Goal: Information Seeking & Learning: Learn about a topic

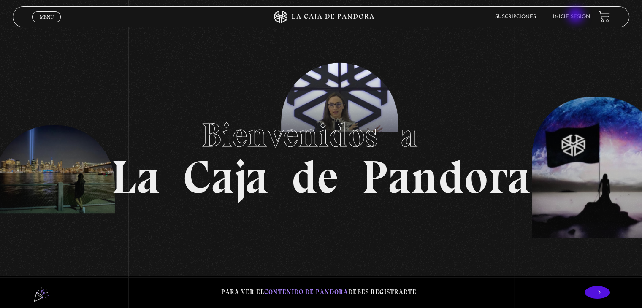
click at [577, 16] on link "Inicie sesión" at bounding box center [571, 16] width 37 height 5
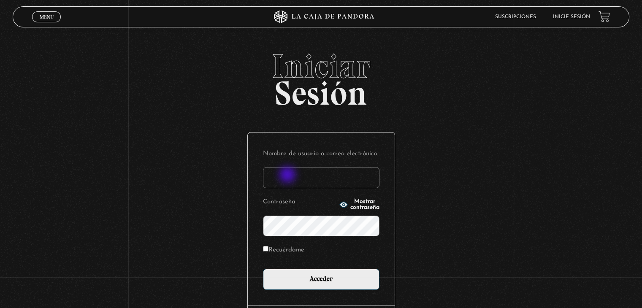
click at [288, 176] on input "Nombre de usuario o correo electrónico" at bounding box center [321, 177] width 117 height 21
type input "[PERSON_NAME][EMAIL_ADDRESS][DOMAIN_NAME]"
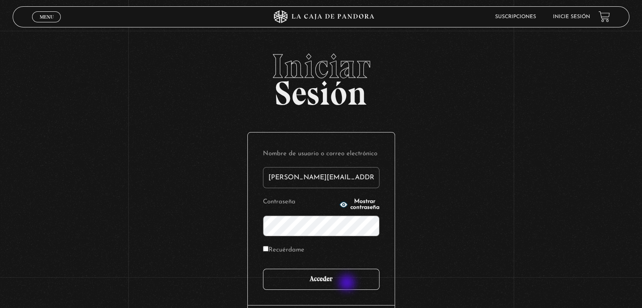
click at [348, 282] on input "Acceder" at bounding box center [321, 279] width 117 height 21
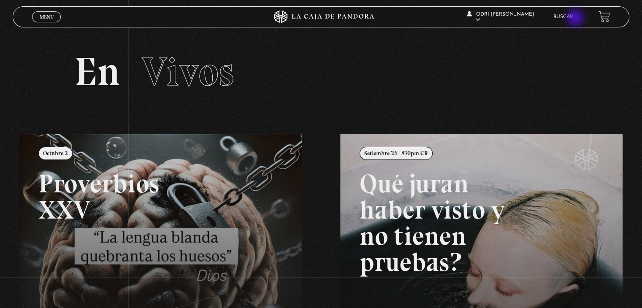
click at [573, 19] on link "Buscar" at bounding box center [564, 16] width 20 height 5
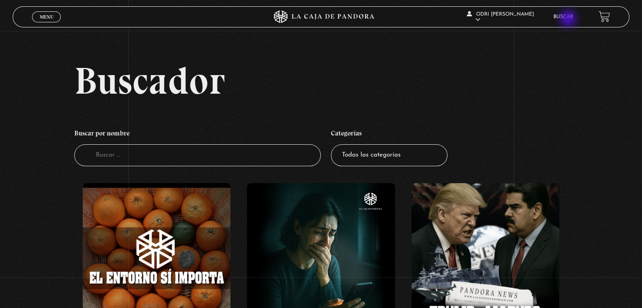
click at [570, 19] on link "Buscar" at bounding box center [564, 16] width 20 height 5
click at [151, 157] on input "Buscador" at bounding box center [197, 155] width 247 height 22
type input "[DEMOGRAPHIC_DATA]"
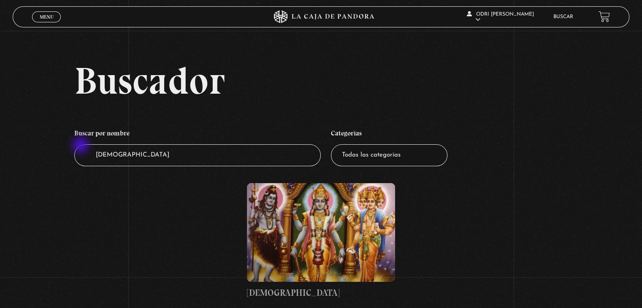
drag, startPoint x: 143, startPoint y: 154, endPoint x: 14, endPoint y: 131, distance: 130.8
click at [18, 134] on div "Buscador Buscar por nombre Buscador [DEMOGRAPHIC_DATA] Categorías Todas las cat…" at bounding box center [321, 189] width 642 height 255
type input "dalai"
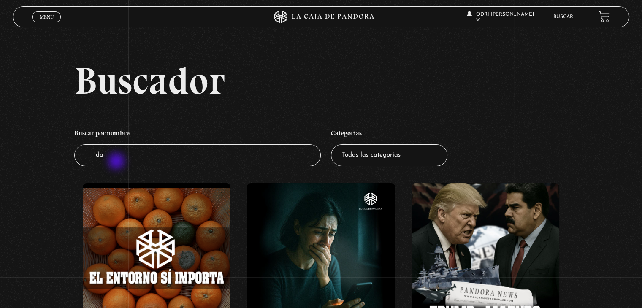
click at [117, 162] on input "da" at bounding box center [197, 155] width 247 height 22
type input "dalai l"
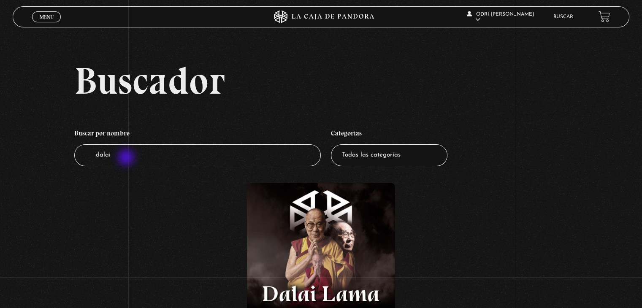
click at [127, 158] on input "dalai" at bounding box center [197, 155] width 247 height 22
type input "dalai lama"
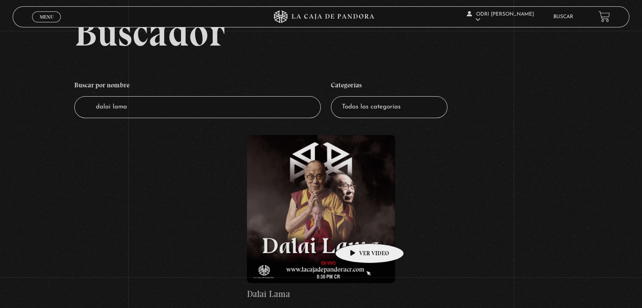
scroll to position [84, 0]
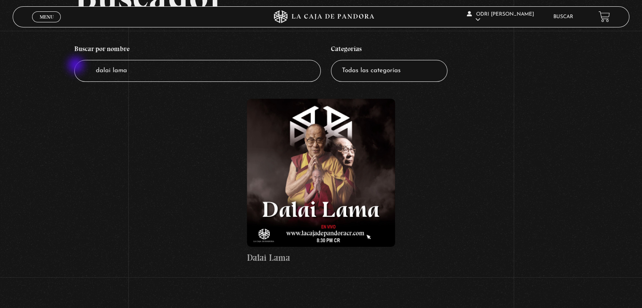
drag, startPoint x: 132, startPoint y: 70, endPoint x: 81, endPoint y: 45, distance: 56.5
click at [73, 62] on div "Buscador Buscar por nombre Buscador dalai lama Categorías Todas las categorías …" at bounding box center [321, 129] width 642 height 304
click at [47, 17] on span "Menu" at bounding box center [47, 16] width 14 height 5
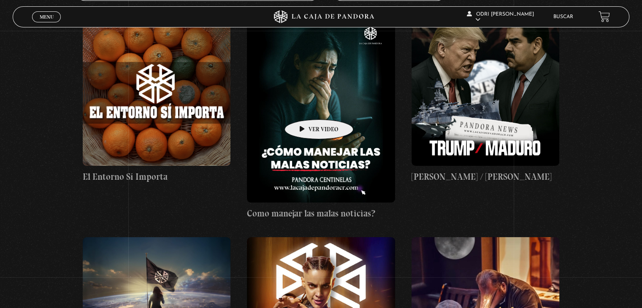
scroll to position [84, 0]
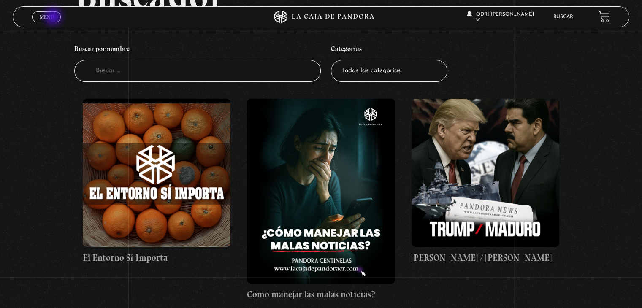
click at [54, 17] on link "Menu Cerrar" at bounding box center [46, 16] width 29 height 11
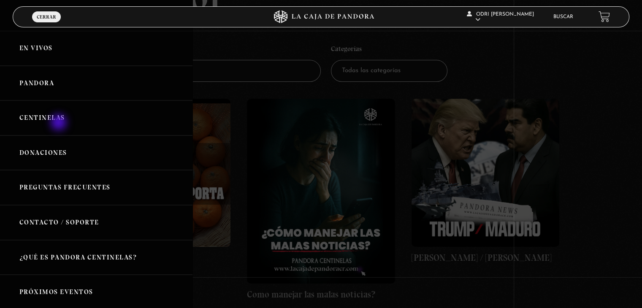
click at [60, 123] on link "Centinelas" at bounding box center [96, 117] width 193 height 35
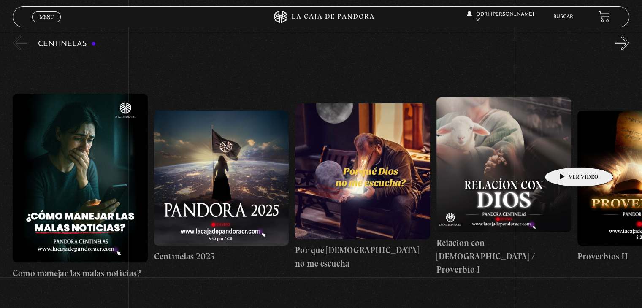
scroll to position [70, 0]
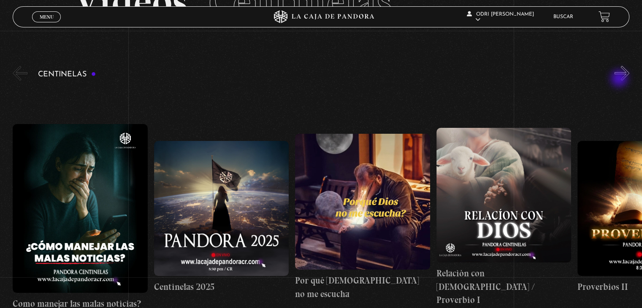
click at [623, 73] on button "»" at bounding box center [622, 73] width 15 height 15
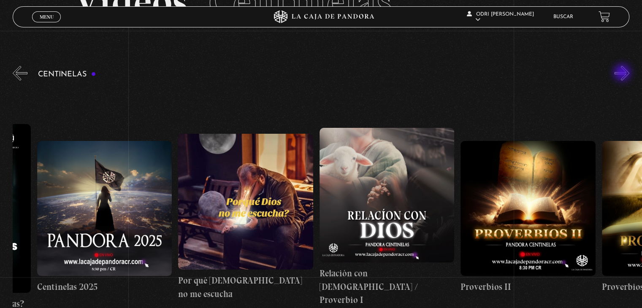
click at [623, 73] on button "»" at bounding box center [622, 73] width 15 height 15
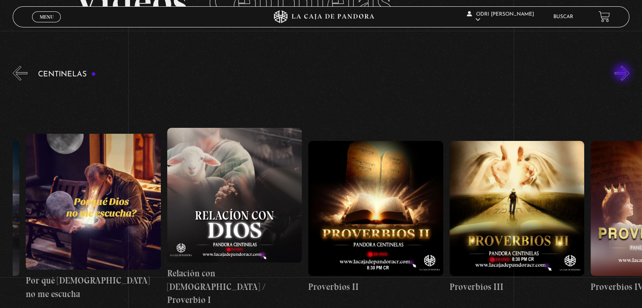
click at [623, 73] on button "»" at bounding box center [622, 73] width 15 height 15
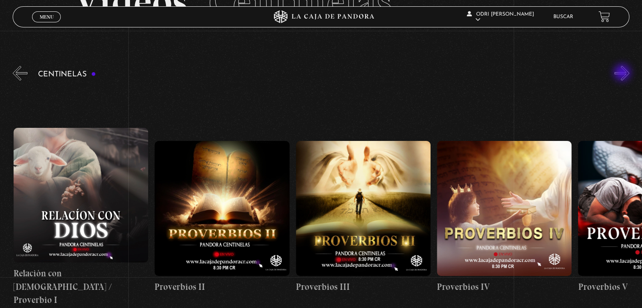
click at [623, 73] on button "»" at bounding box center [622, 73] width 15 height 15
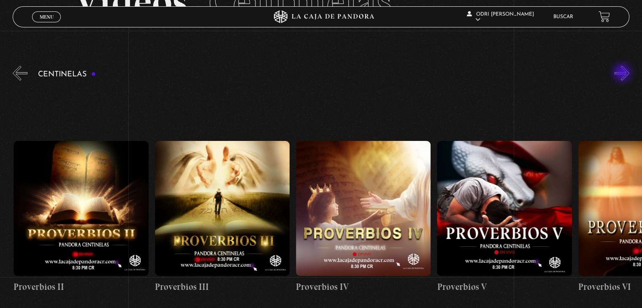
click at [623, 73] on button "»" at bounding box center [622, 73] width 15 height 15
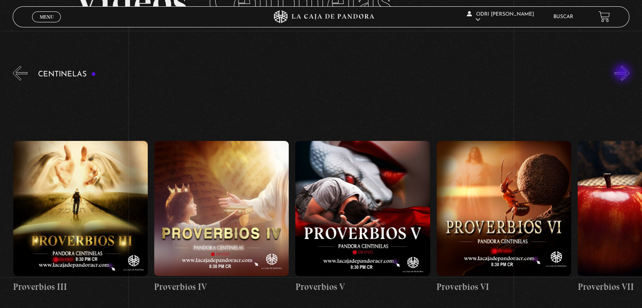
scroll to position [0, 706]
click at [623, 73] on button "»" at bounding box center [622, 73] width 15 height 15
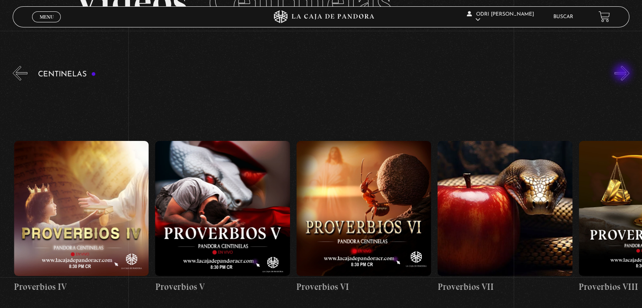
click at [623, 73] on button "»" at bounding box center [622, 73] width 15 height 15
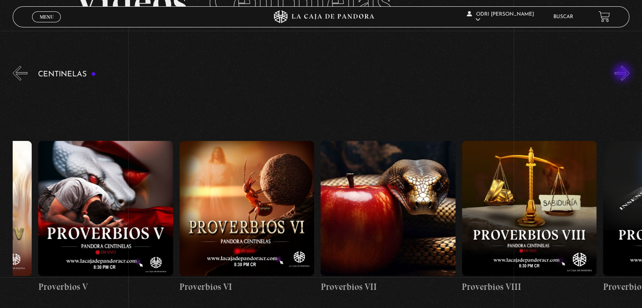
click at [623, 73] on button "»" at bounding box center [622, 73] width 15 height 15
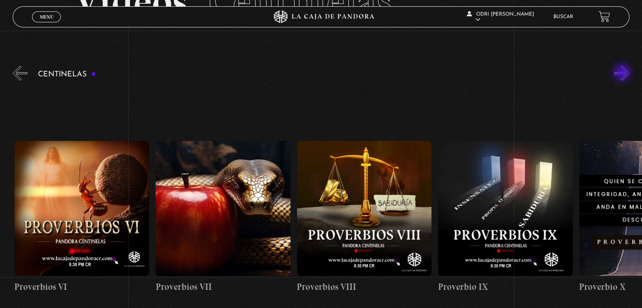
click at [623, 73] on button "»" at bounding box center [622, 73] width 15 height 15
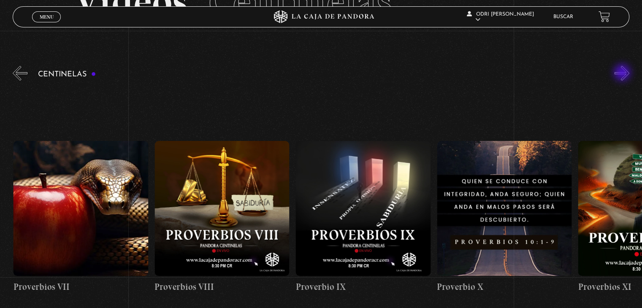
scroll to position [0, 1271]
click at [623, 73] on button "»" at bounding box center [622, 73] width 15 height 15
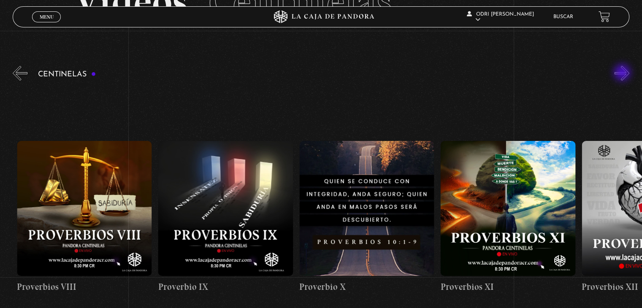
click at [623, 73] on button "»" at bounding box center [622, 73] width 15 height 15
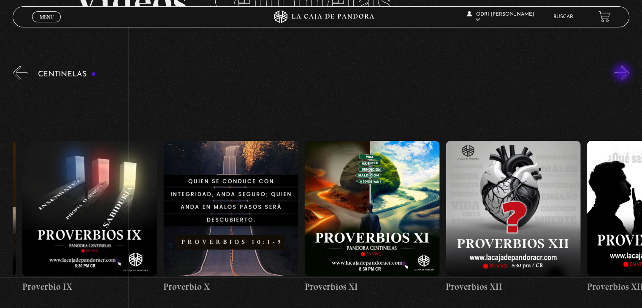
click at [623, 73] on button "»" at bounding box center [622, 73] width 15 height 15
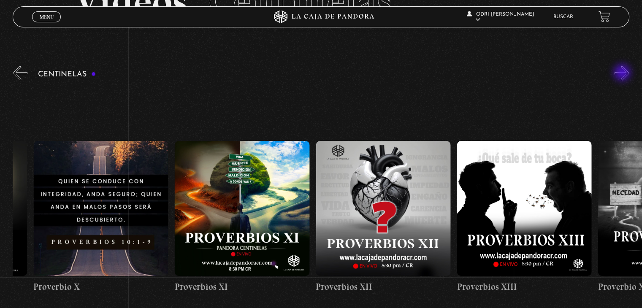
click at [623, 73] on button "»" at bounding box center [622, 73] width 15 height 15
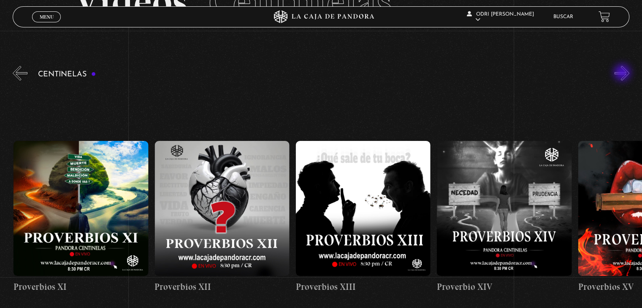
click at [623, 73] on button "»" at bounding box center [622, 73] width 15 height 15
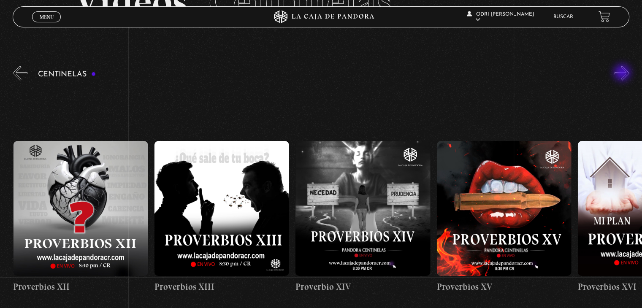
click at [623, 73] on button "»" at bounding box center [622, 73] width 15 height 15
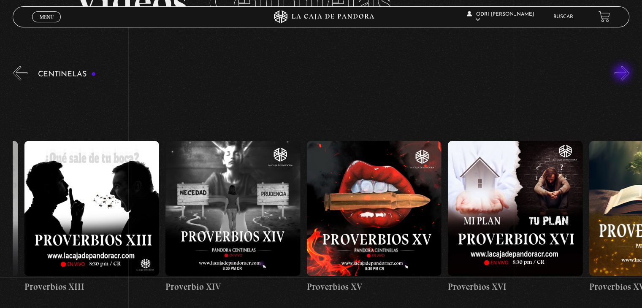
click at [623, 73] on button "»" at bounding box center [622, 73] width 15 height 15
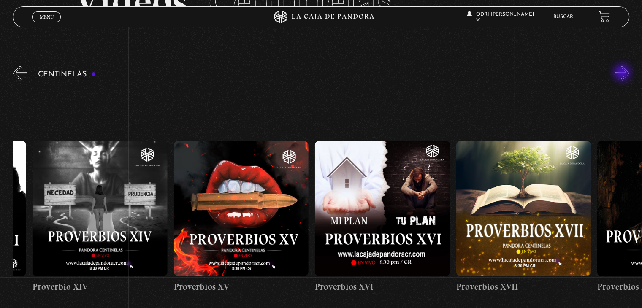
click at [623, 73] on button "»" at bounding box center [622, 73] width 15 height 15
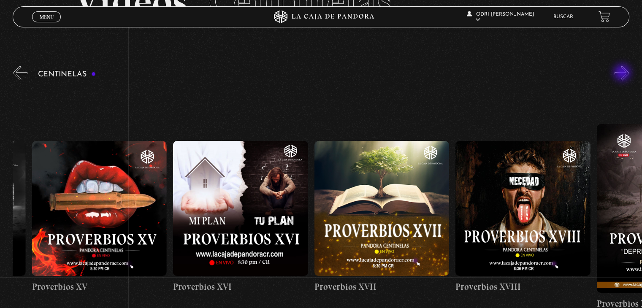
click at [623, 73] on button "»" at bounding box center [622, 73] width 15 height 15
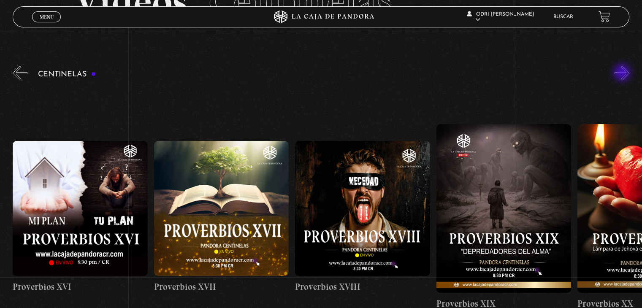
click at [623, 73] on button "»" at bounding box center [622, 73] width 15 height 15
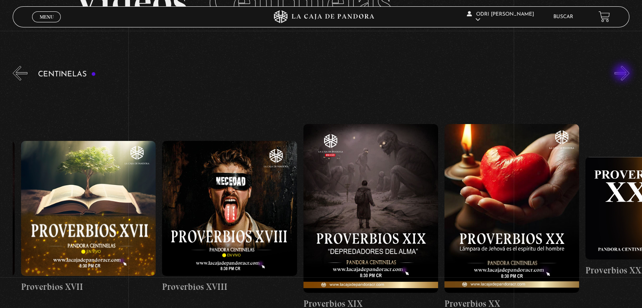
click at [623, 73] on button "»" at bounding box center [622, 73] width 15 height 15
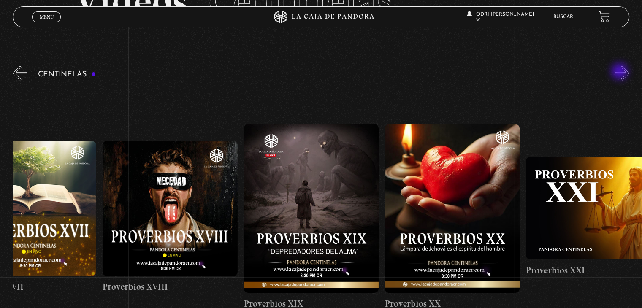
click at [621, 72] on div "Centinelas" at bounding box center [328, 205] width 630 height 283
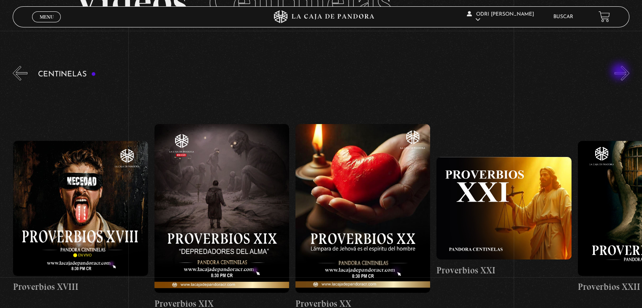
scroll to position [0, 2824]
click at [636, 71] on div "Centinelas" at bounding box center [328, 205] width 630 height 283
click at [627, 76] on button "»" at bounding box center [622, 73] width 15 height 15
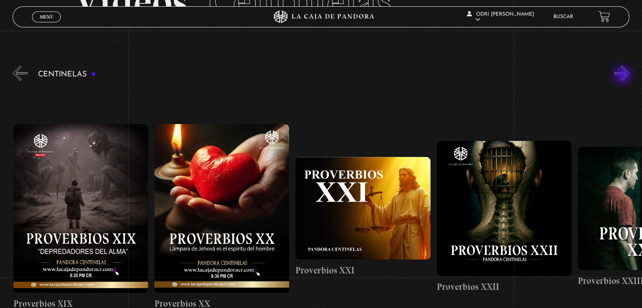
click at [624, 76] on button "»" at bounding box center [622, 73] width 15 height 15
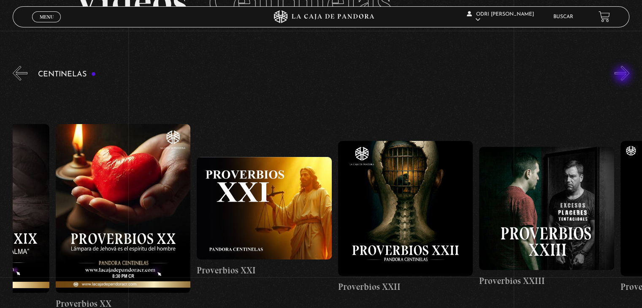
click at [624, 76] on button "»" at bounding box center [622, 73] width 15 height 15
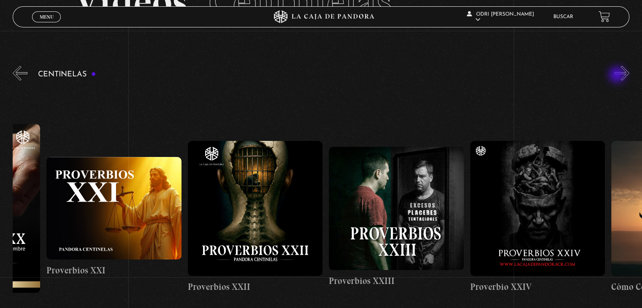
click at [618, 76] on div "Centinelas" at bounding box center [328, 205] width 630 height 283
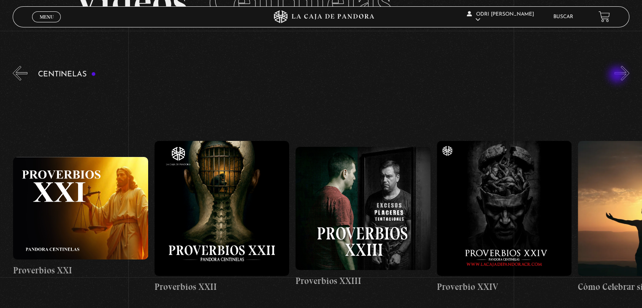
scroll to position [0, 3248]
click at [618, 76] on div "Centinelas" at bounding box center [328, 205] width 630 height 283
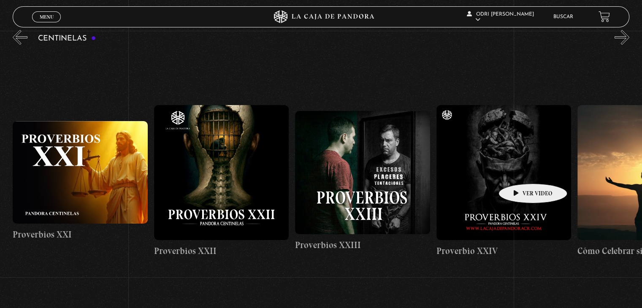
scroll to position [155, 0]
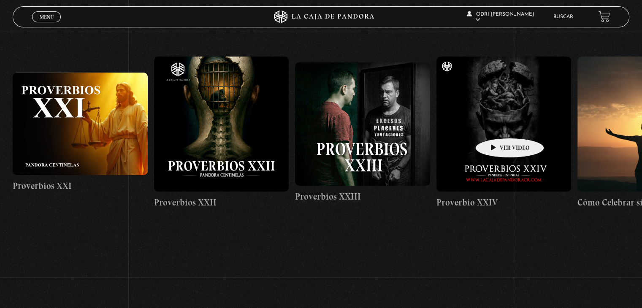
click at [497, 125] on figure at bounding box center [504, 124] width 135 height 135
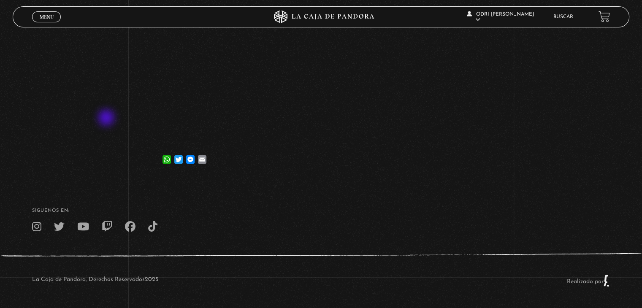
scroll to position [46, 0]
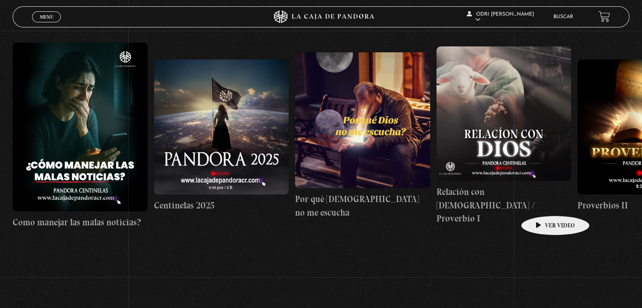
scroll to position [70, 0]
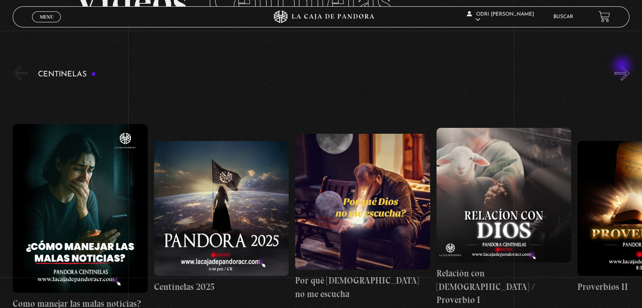
click at [623, 67] on button "»" at bounding box center [622, 73] width 15 height 15
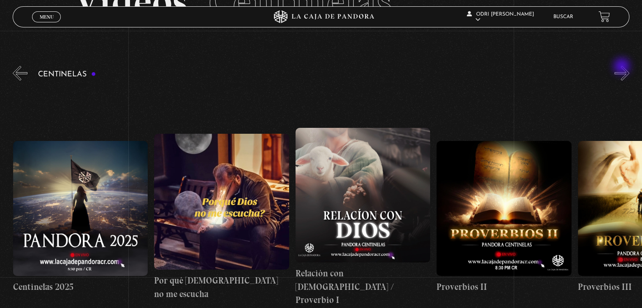
click at [623, 67] on button "»" at bounding box center [622, 73] width 15 height 15
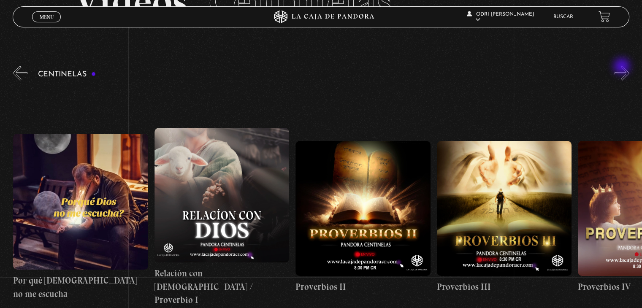
click at [623, 67] on button "»" at bounding box center [622, 73] width 15 height 15
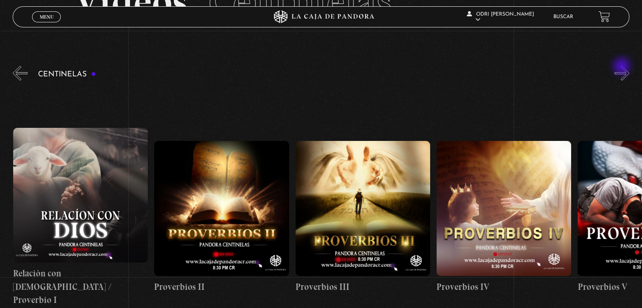
click at [623, 67] on button "»" at bounding box center [622, 73] width 15 height 15
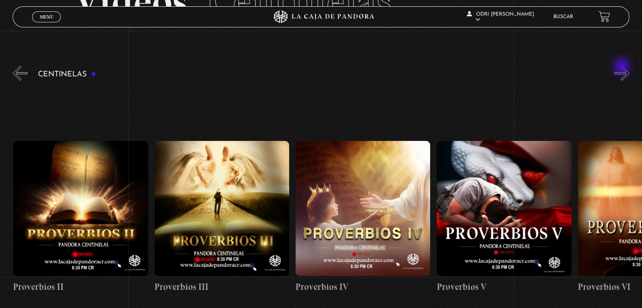
click at [623, 67] on button "»" at bounding box center [622, 73] width 15 height 15
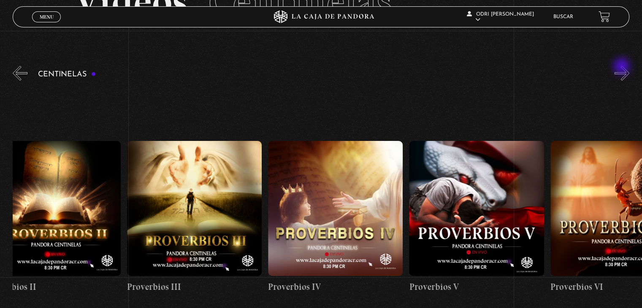
click at [623, 67] on button "»" at bounding box center [622, 73] width 15 height 15
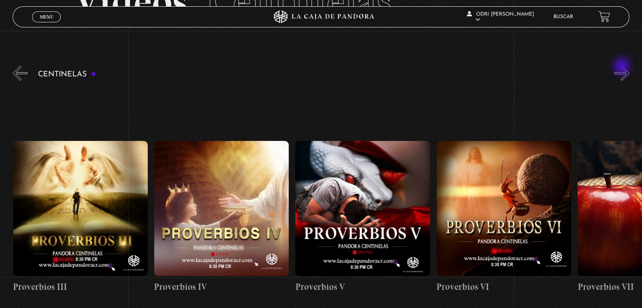
click at [623, 67] on button "»" at bounding box center [622, 73] width 15 height 15
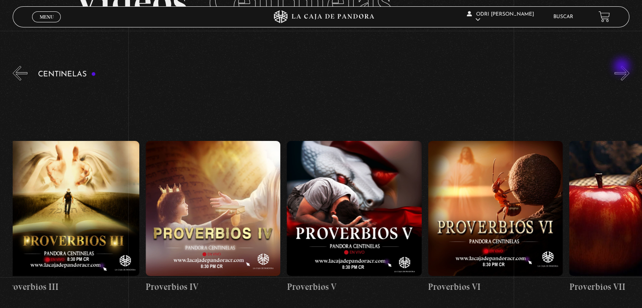
click at [623, 67] on button "»" at bounding box center [622, 73] width 15 height 15
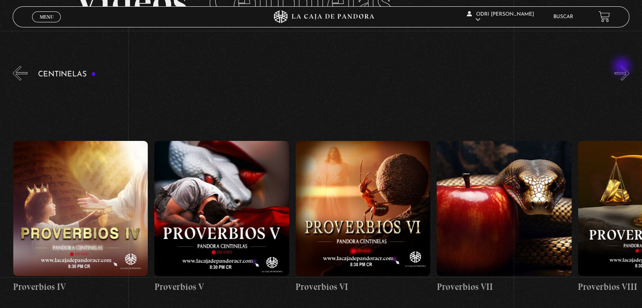
click at [623, 67] on button "»" at bounding box center [622, 73] width 15 height 15
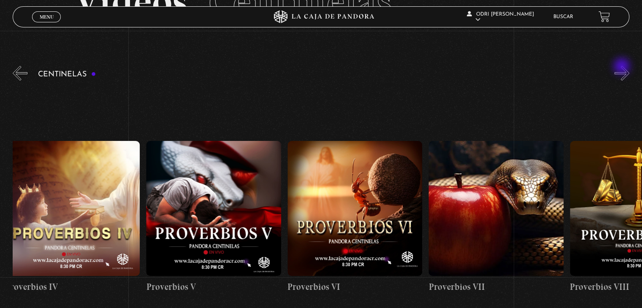
click at [623, 67] on button "»" at bounding box center [622, 73] width 15 height 15
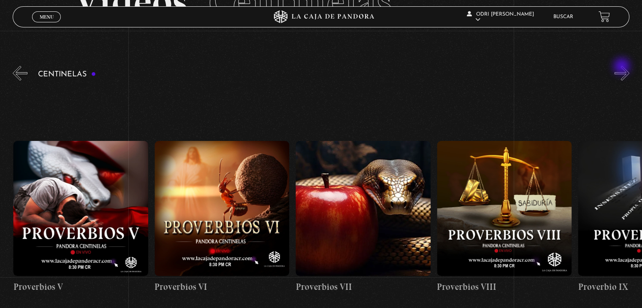
click at [623, 67] on button "»" at bounding box center [622, 73] width 15 height 15
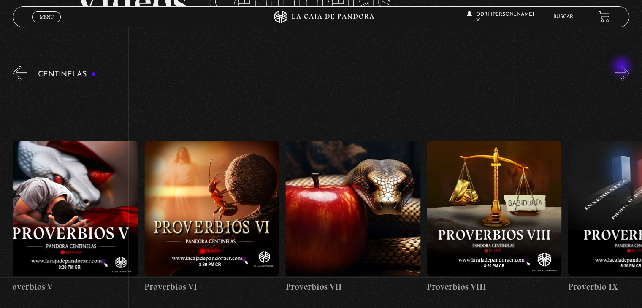
click at [623, 67] on button "»" at bounding box center [622, 73] width 15 height 15
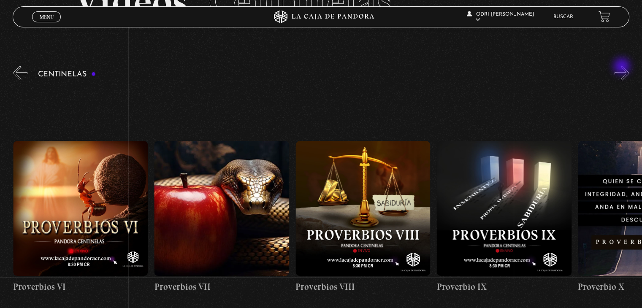
click at [623, 67] on button "»" at bounding box center [622, 73] width 15 height 15
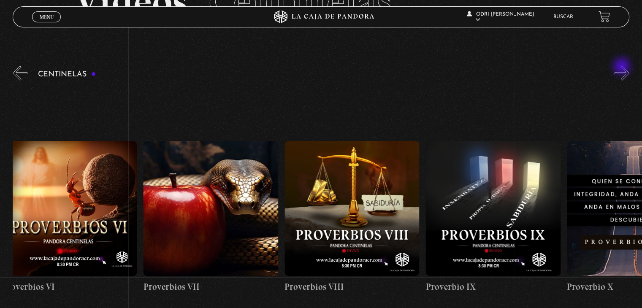
click at [623, 67] on button "»" at bounding box center [622, 73] width 15 height 15
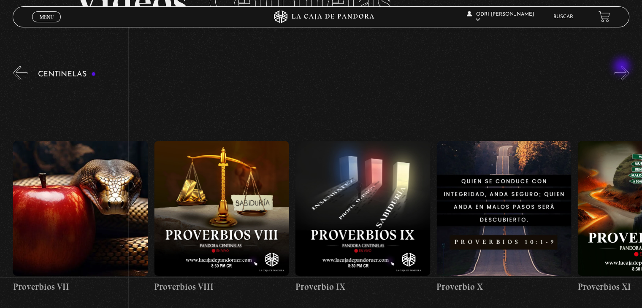
click at [623, 67] on button "»" at bounding box center [622, 73] width 15 height 15
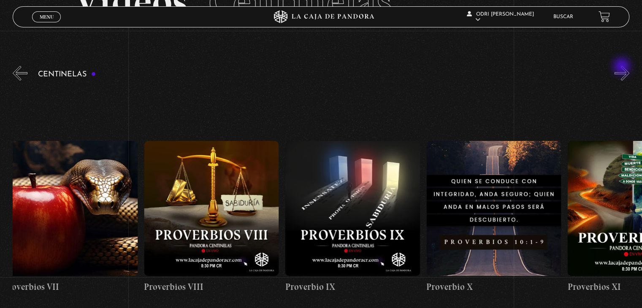
click at [623, 67] on button "»" at bounding box center [622, 73] width 15 height 15
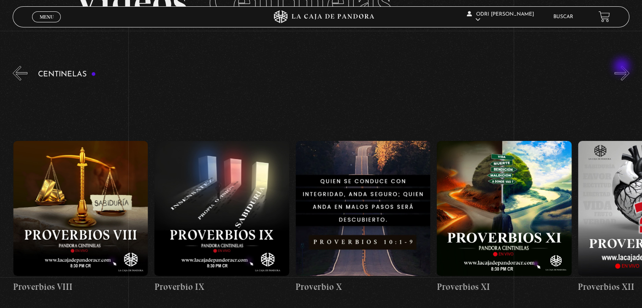
click at [623, 67] on button "»" at bounding box center [622, 73] width 15 height 15
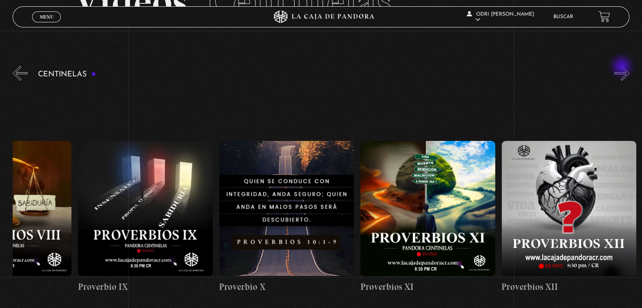
click at [623, 67] on button "»" at bounding box center [622, 73] width 15 height 15
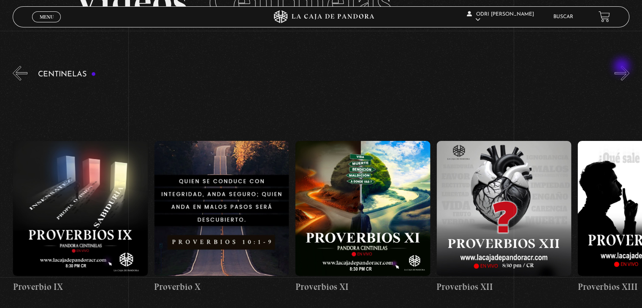
click at [623, 67] on button "»" at bounding box center [622, 73] width 15 height 15
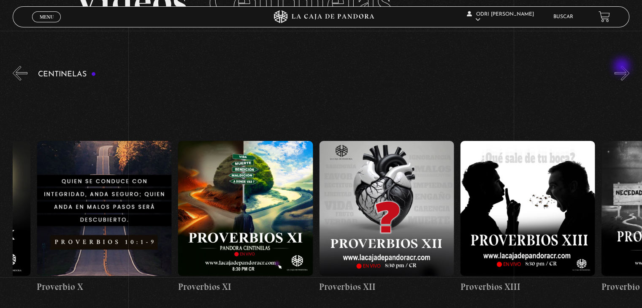
click at [623, 67] on button "»" at bounding box center [622, 73] width 15 height 15
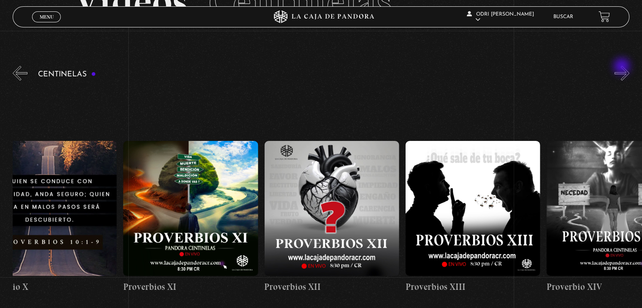
click at [623, 67] on button "»" at bounding box center [622, 73] width 15 height 15
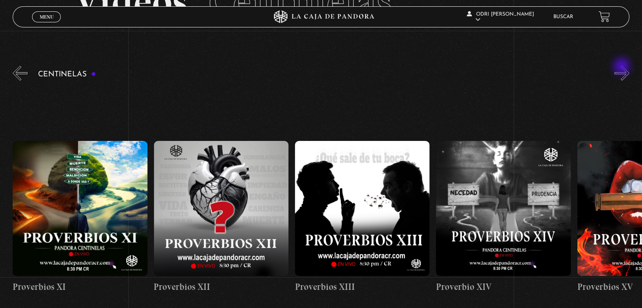
click at [623, 67] on button "»" at bounding box center [622, 73] width 15 height 15
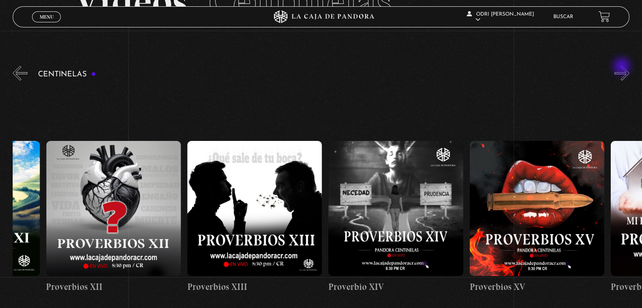
click at [623, 67] on button "»" at bounding box center [622, 73] width 15 height 15
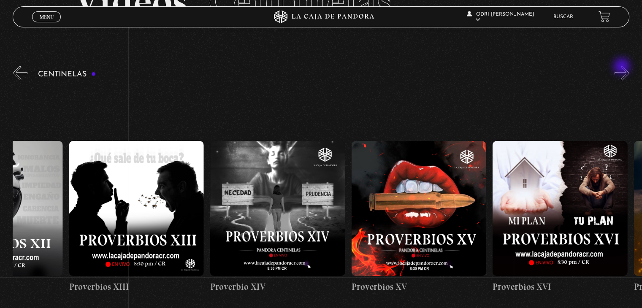
click at [623, 67] on button "»" at bounding box center [622, 73] width 15 height 15
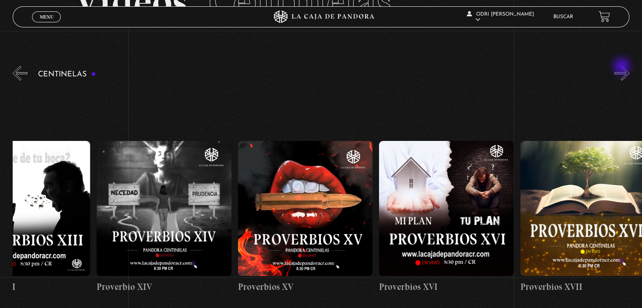
click at [623, 67] on button "»" at bounding box center [622, 73] width 15 height 15
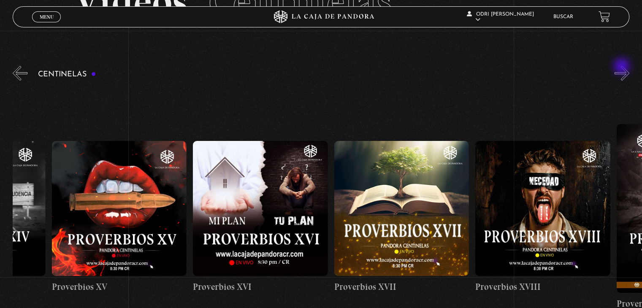
click at [623, 67] on button "»" at bounding box center [622, 73] width 15 height 15
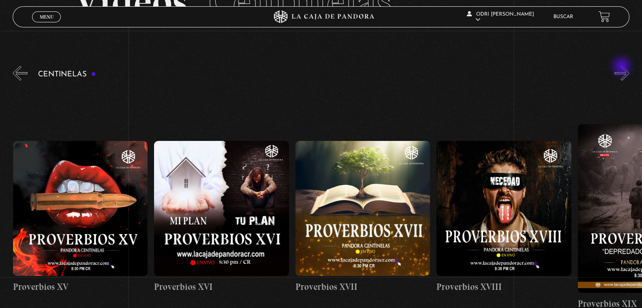
click at [623, 67] on button "»" at bounding box center [622, 73] width 15 height 15
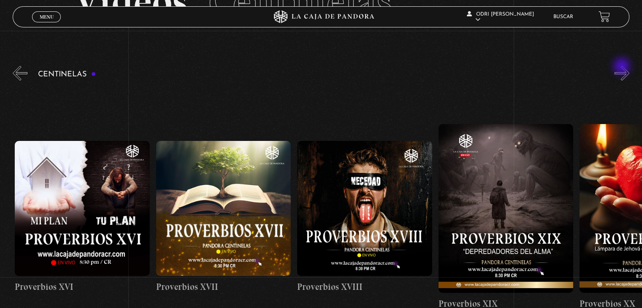
click at [623, 67] on button "»" at bounding box center [622, 73] width 15 height 15
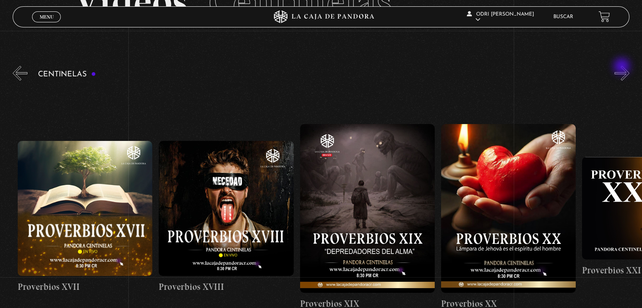
click at [623, 67] on button "»" at bounding box center [622, 73] width 15 height 15
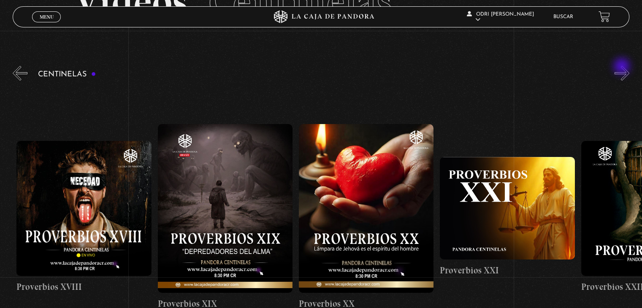
click at [623, 67] on button "»" at bounding box center [622, 73] width 15 height 15
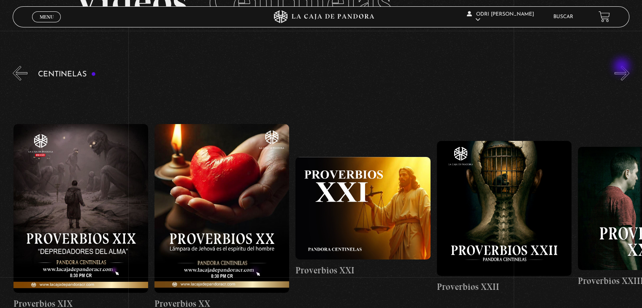
scroll to position [0, 2966]
click at [623, 67] on button "»" at bounding box center [622, 73] width 15 height 15
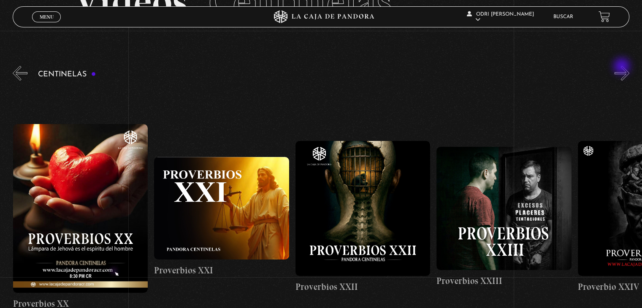
click at [623, 67] on button "»" at bounding box center [622, 73] width 15 height 15
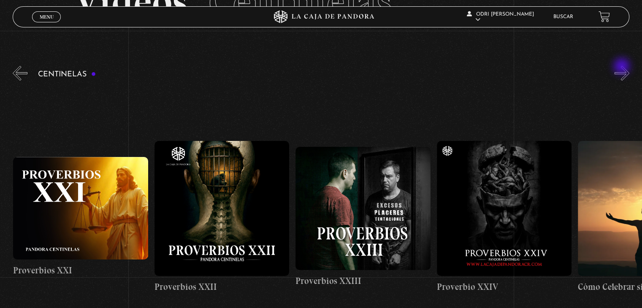
click at [623, 67] on button "»" at bounding box center [622, 73] width 15 height 15
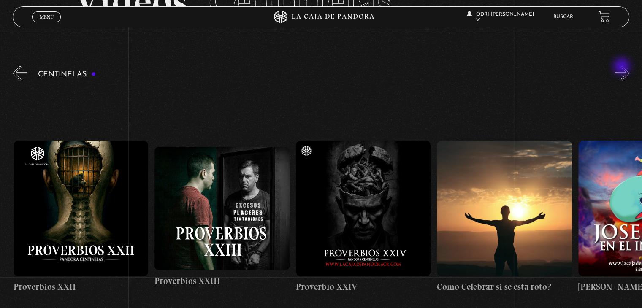
scroll to position [0, 3389]
click at [623, 67] on button "»" at bounding box center [622, 73] width 15 height 15
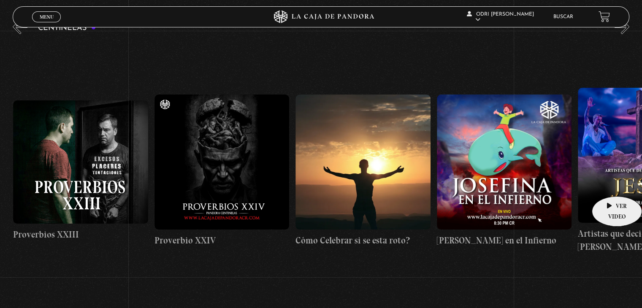
scroll to position [112, 0]
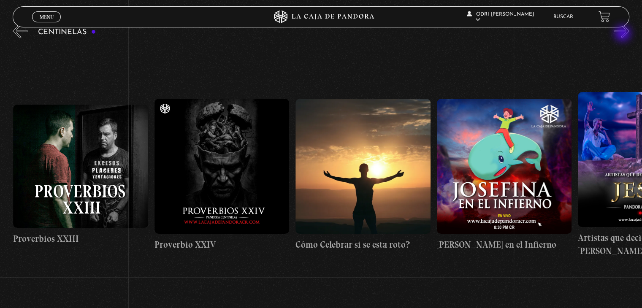
click at [624, 34] on button "»" at bounding box center [622, 31] width 15 height 15
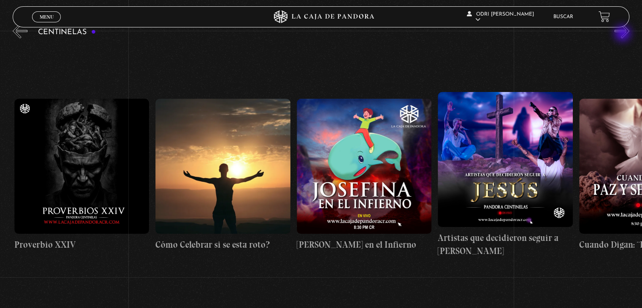
click at [624, 34] on button "»" at bounding box center [622, 31] width 15 height 15
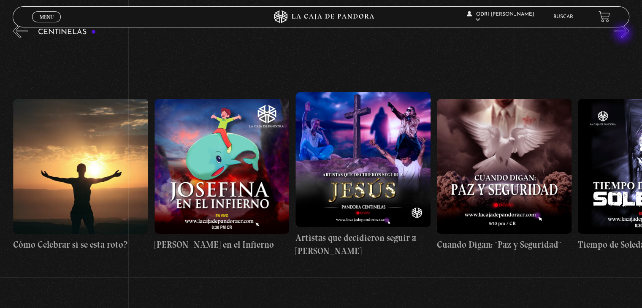
click at [624, 34] on button "»" at bounding box center [622, 31] width 15 height 15
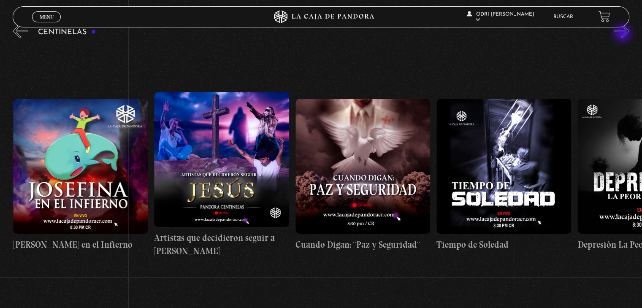
click at [624, 34] on button "»" at bounding box center [622, 31] width 15 height 15
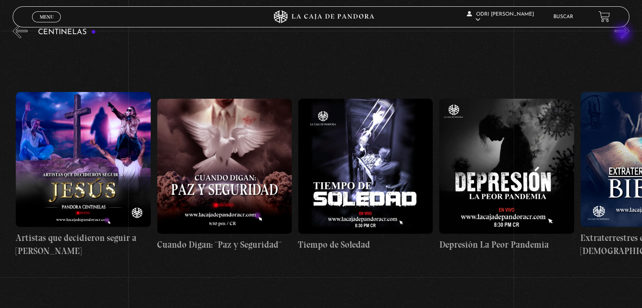
click at [624, 34] on button "»" at bounding box center [622, 31] width 15 height 15
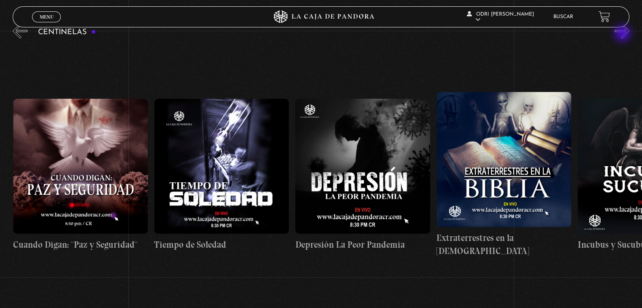
click at [624, 34] on button "»" at bounding box center [622, 31] width 15 height 15
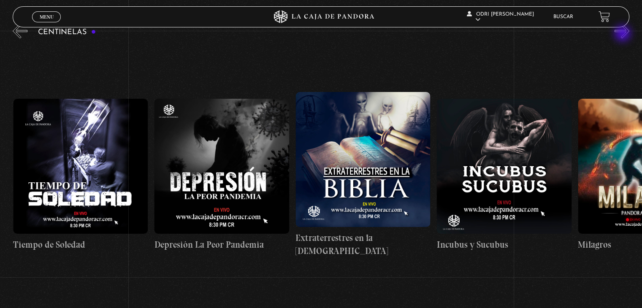
click at [624, 34] on button "»" at bounding box center [622, 31] width 15 height 15
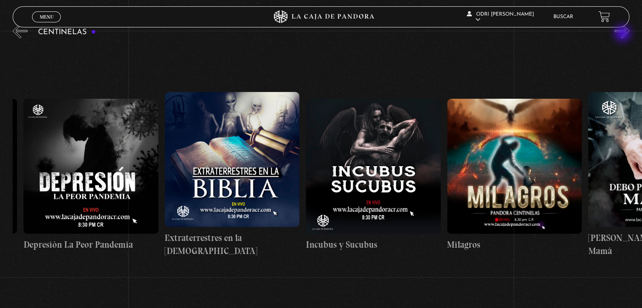
click at [624, 34] on button "»" at bounding box center [622, 31] width 15 height 15
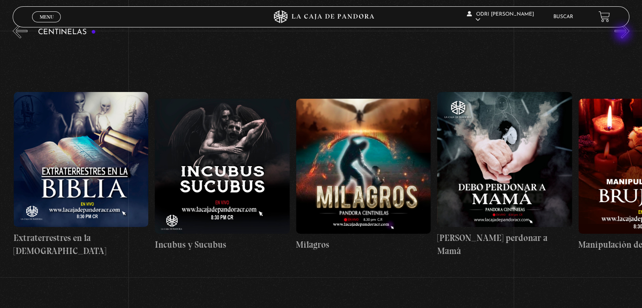
click at [624, 34] on button "»" at bounding box center [622, 31] width 15 height 15
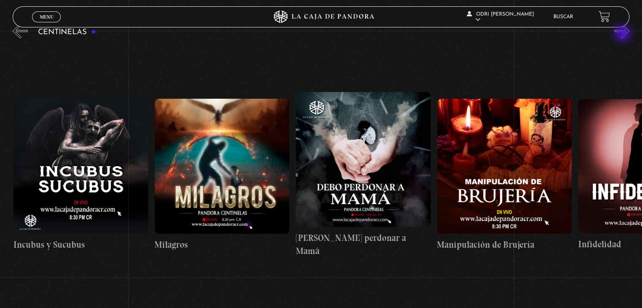
click at [624, 34] on button "»" at bounding box center [622, 31] width 15 height 15
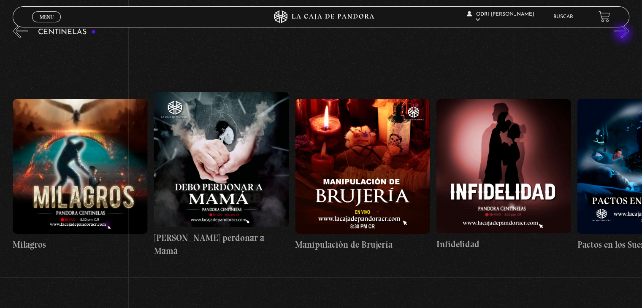
click at [624, 34] on button "»" at bounding box center [622, 31] width 15 height 15
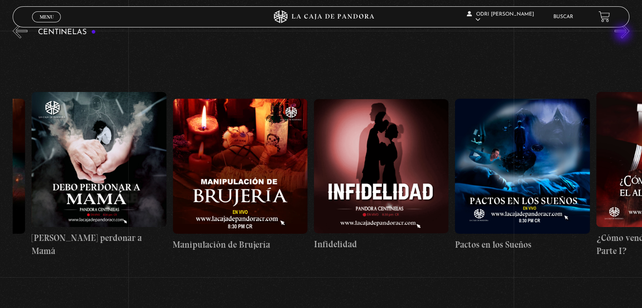
click at [624, 34] on button "»" at bounding box center [622, 31] width 15 height 15
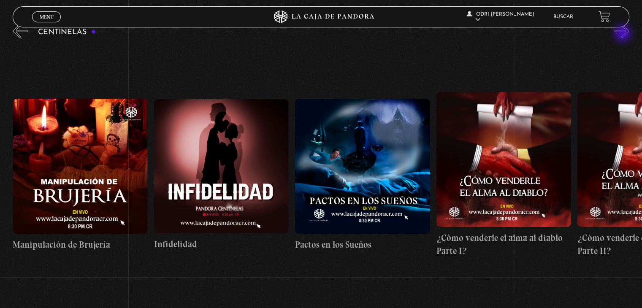
click at [624, 34] on button "»" at bounding box center [622, 31] width 15 height 15
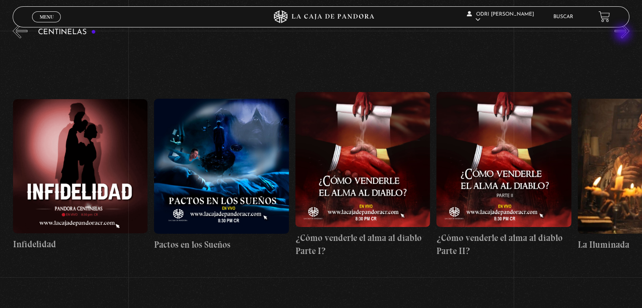
click at [624, 34] on button "»" at bounding box center [622, 31] width 15 height 15
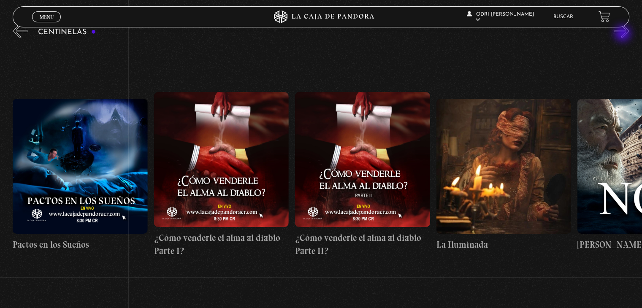
click at [624, 34] on button "»" at bounding box center [622, 31] width 15 height 15
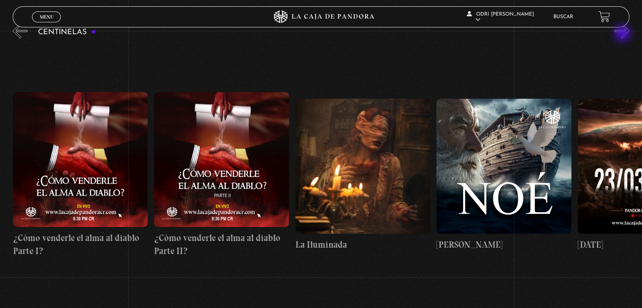
click at [624, 34] on button "»" at bounding box center [622, 31] width 15 height 15
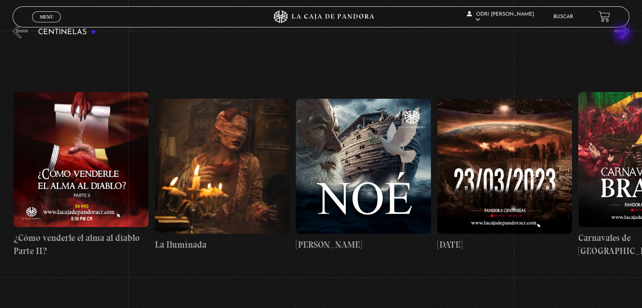
click at [624, 34] on button "»" at bounding box center [622, 31] width 15 height 15
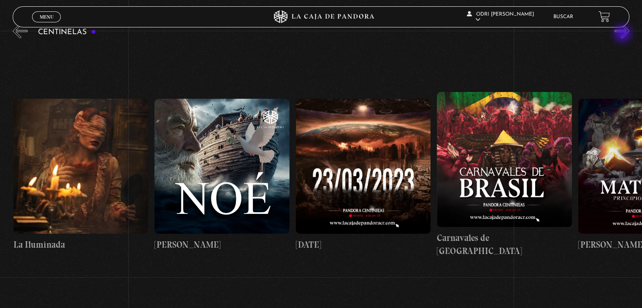
click at [624, 34] on button "»" at bounding box center [622, 31] width 15 height 15
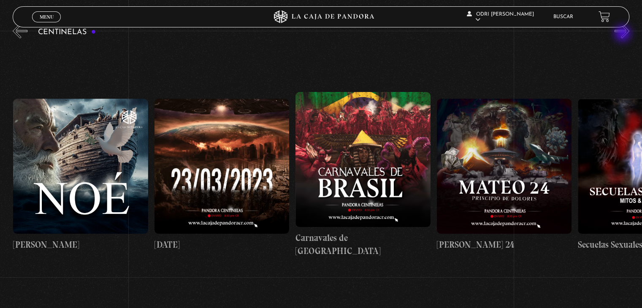
click at [624, 34] on button "»" at bounding box center [622, 31] width 15 height 15
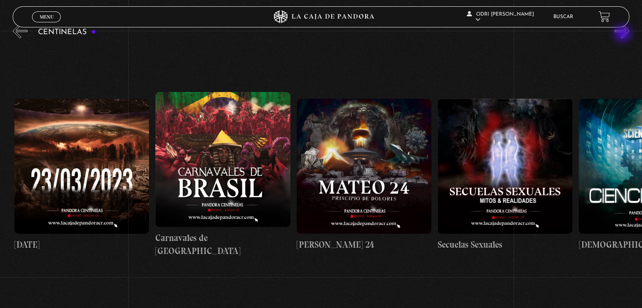
click at [624, 34] on button "»" at bounding box center [622, 31] width 15 height 15
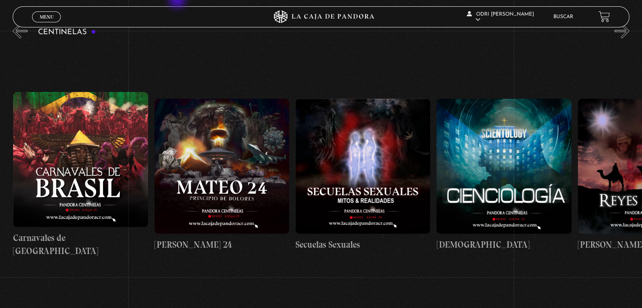
scroll to position [0, 6355]
click at [46, 16] on span "Menu" at bounding box center [47, 16] width 14 height 5
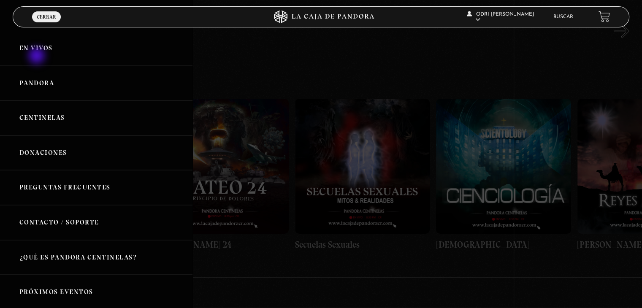
click at [39, 51] on link "En vivos" at bounding box center [96, 48] width 193 height 35
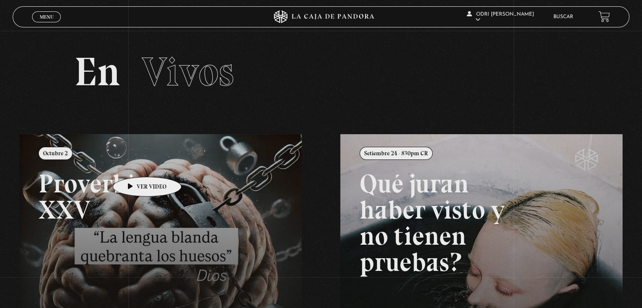
scroll to position [84, 0]
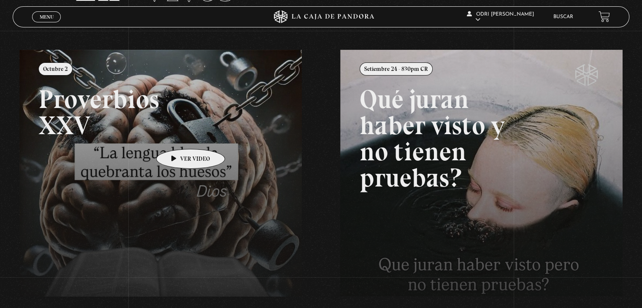
click at [177, 136] on link at bounding box center [340, 204] width 642 height 308
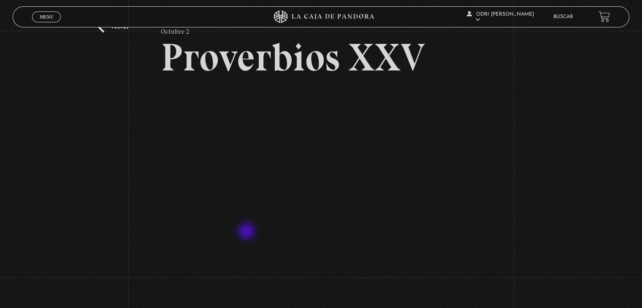
scroll to position [84, 0]
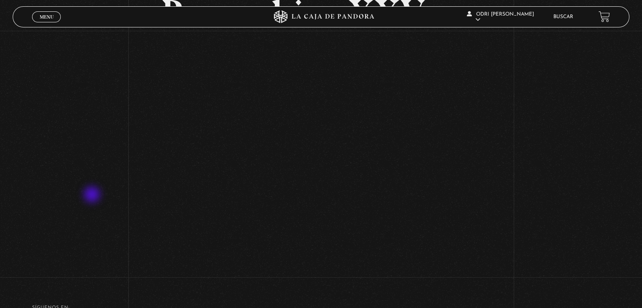
click at [93, 196] on div "Volver [DATE] Proverbios XXV" at bounding box center [321, 111] width 642 height 330
click at [576, 128] on div "Volver [DATE] Proverbios XXV" at bounding box center [321, 111] width 642 height 330
